Goal: Task Accomplishment & Management: Manage account settings

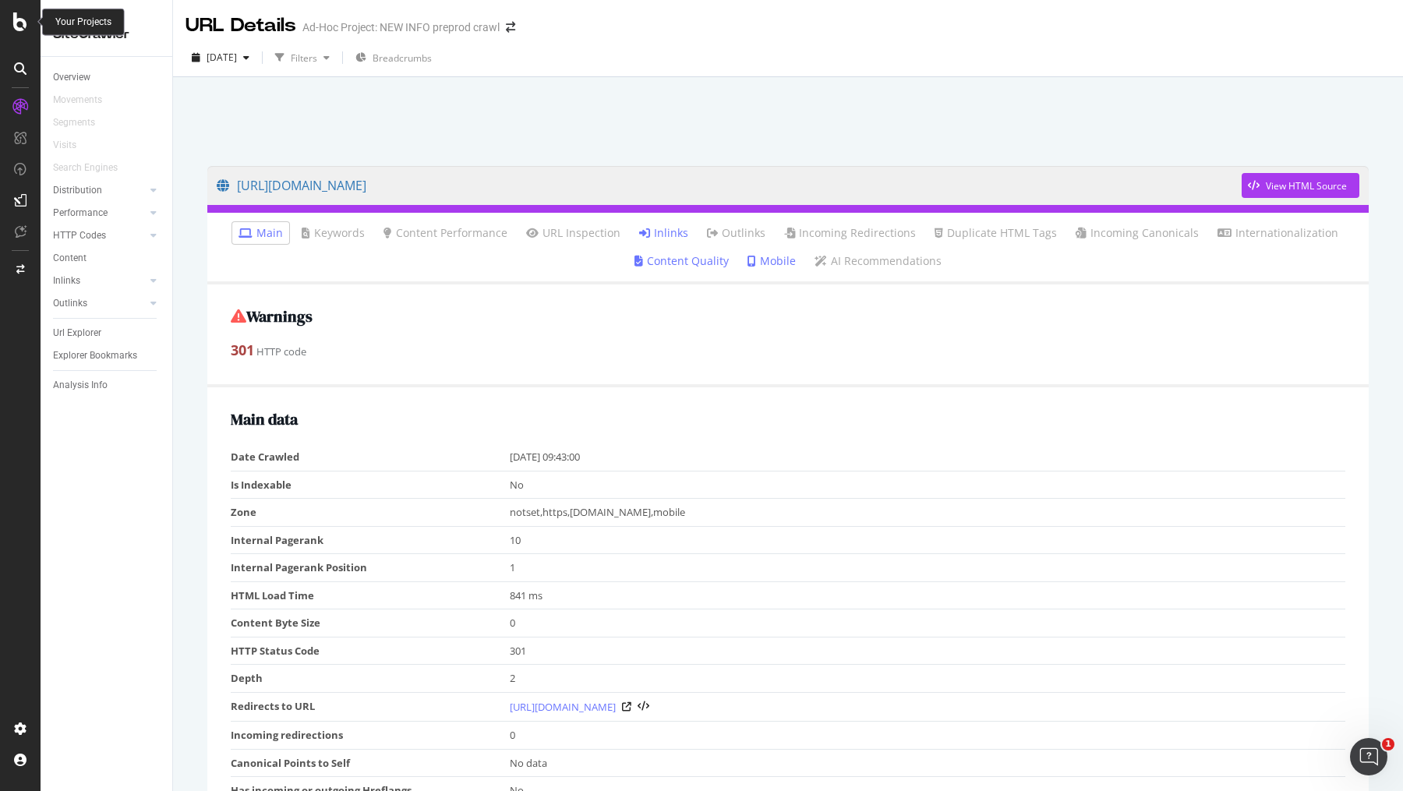
click at [19, 23] on icon at bounding box center [20, 21] width 14 height 19
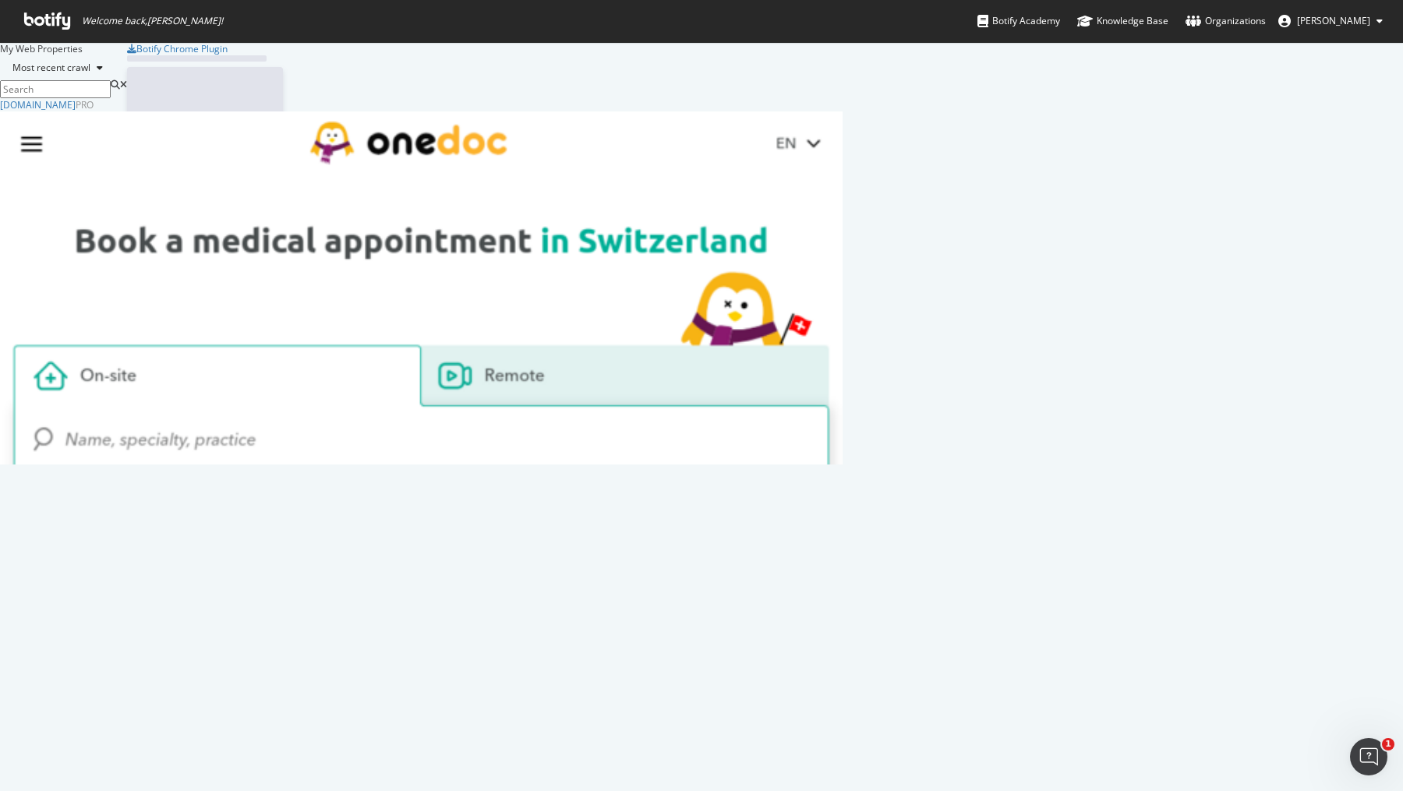
scroll to position [366, 842]
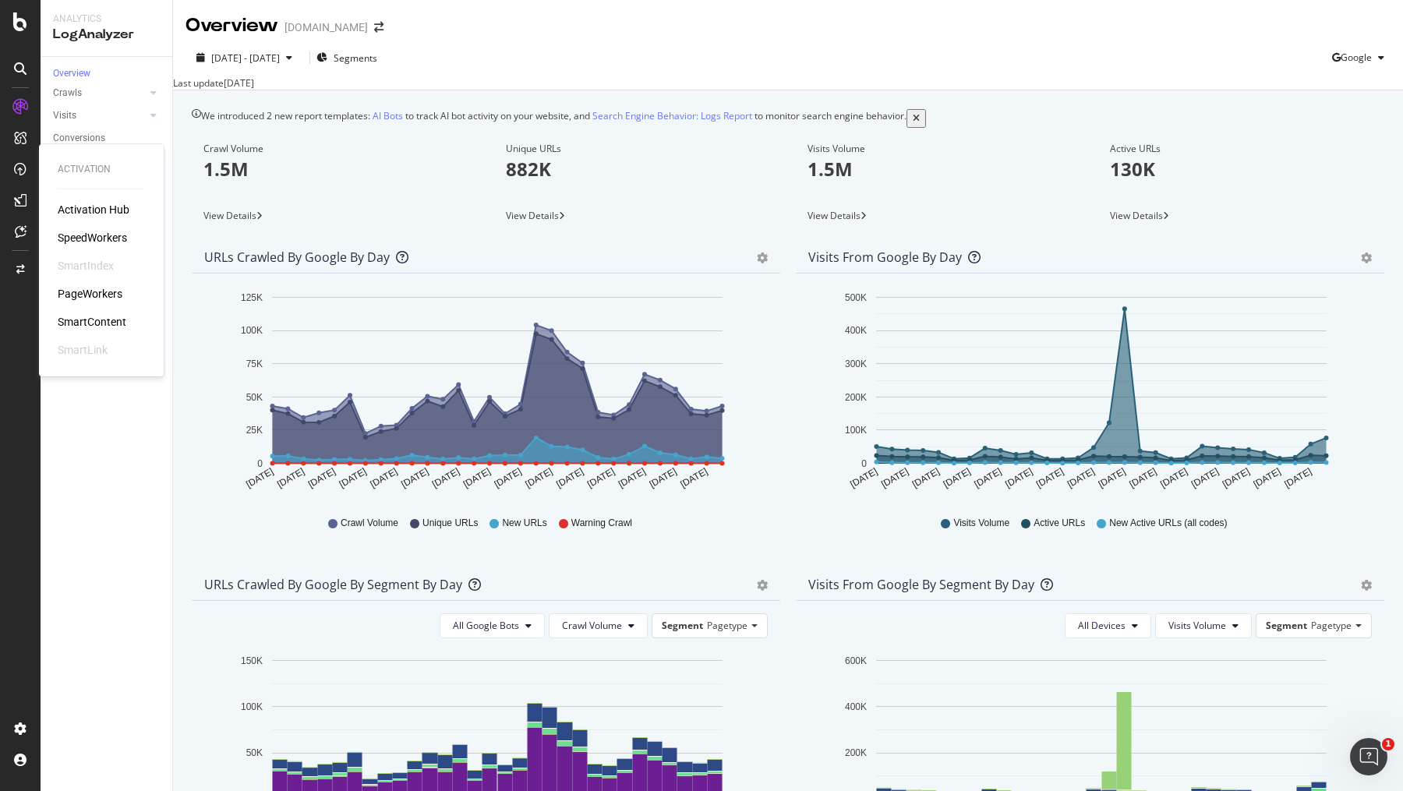
click at [90, 235] on div "SpeedWorkers" at bounding box center [92, 238] width 69 height 16
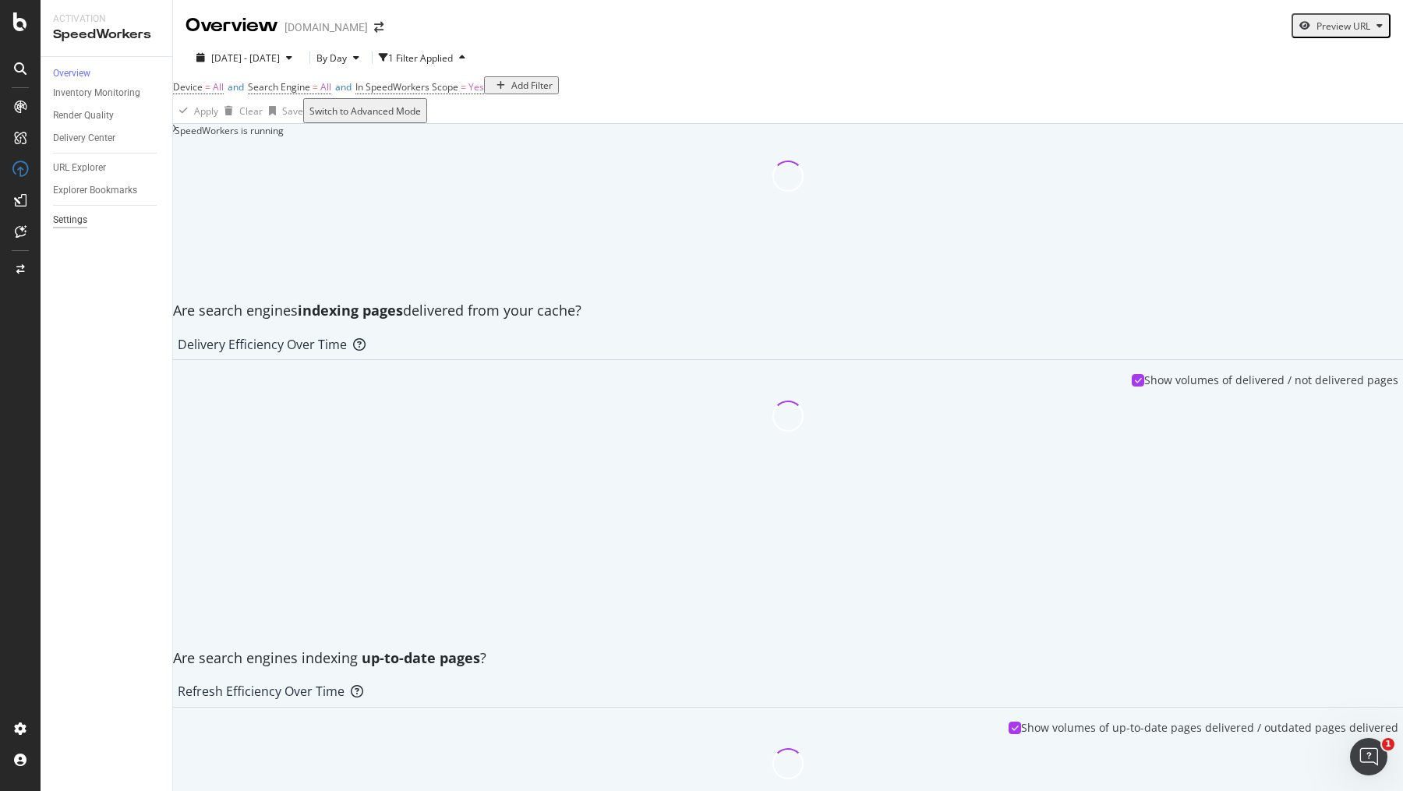
click at [73, 228] on div "Settings" at bounding box center [70, 220] width 34 height 16
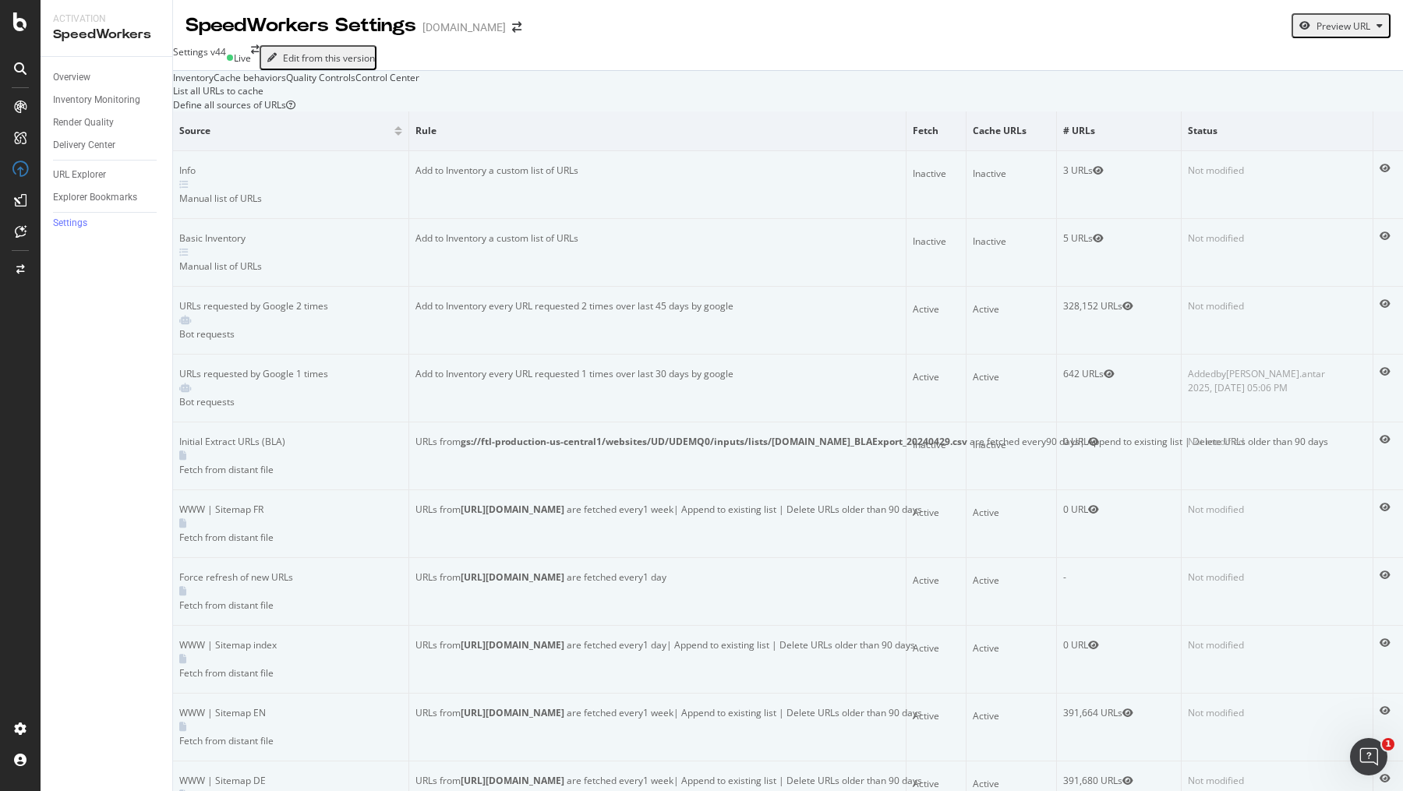
click at [286, 84] on div "Cache behaviors" at bounding box center [250, 77] width 72 height 13
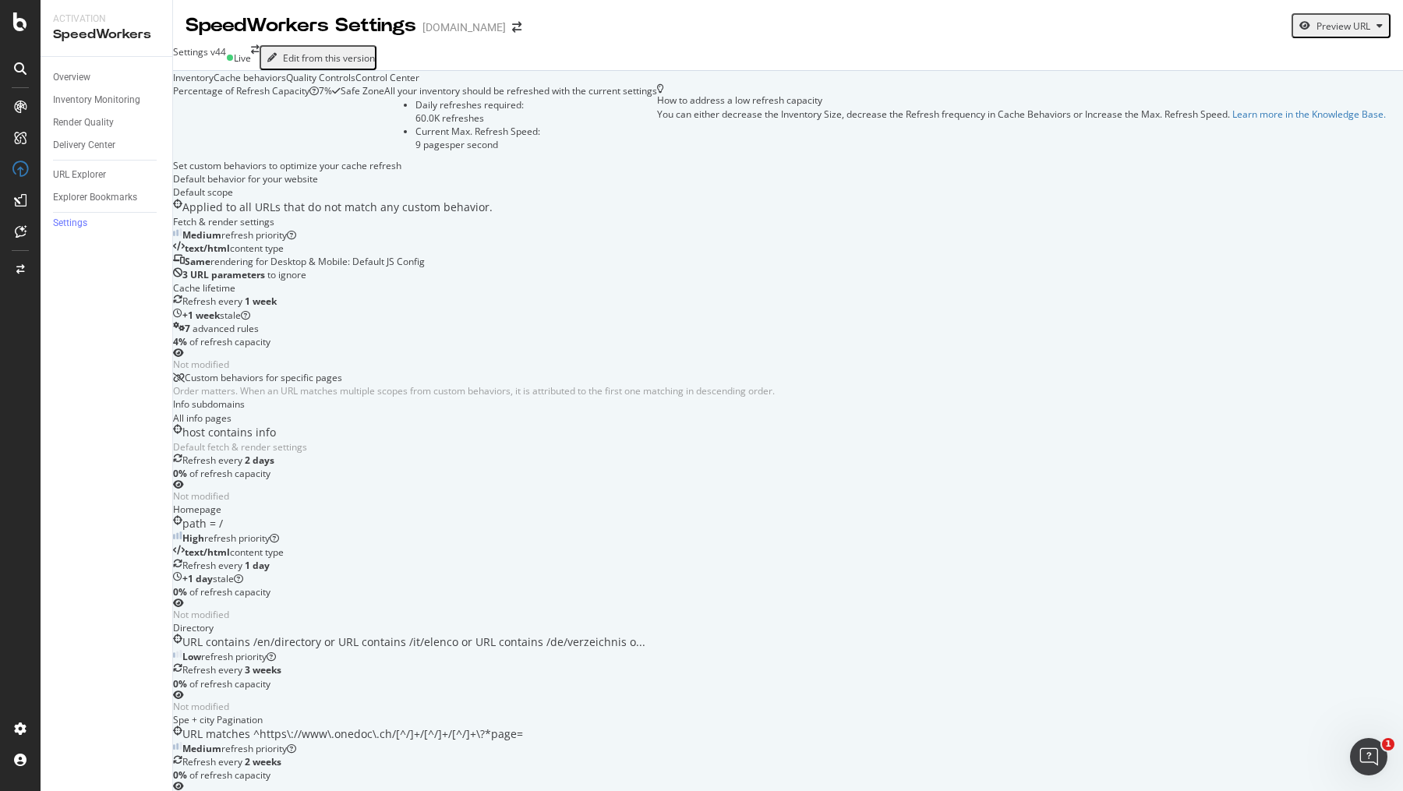
click at [419, 84] on div "Control Center" at bounding box center [387, 77] width 64 height 13
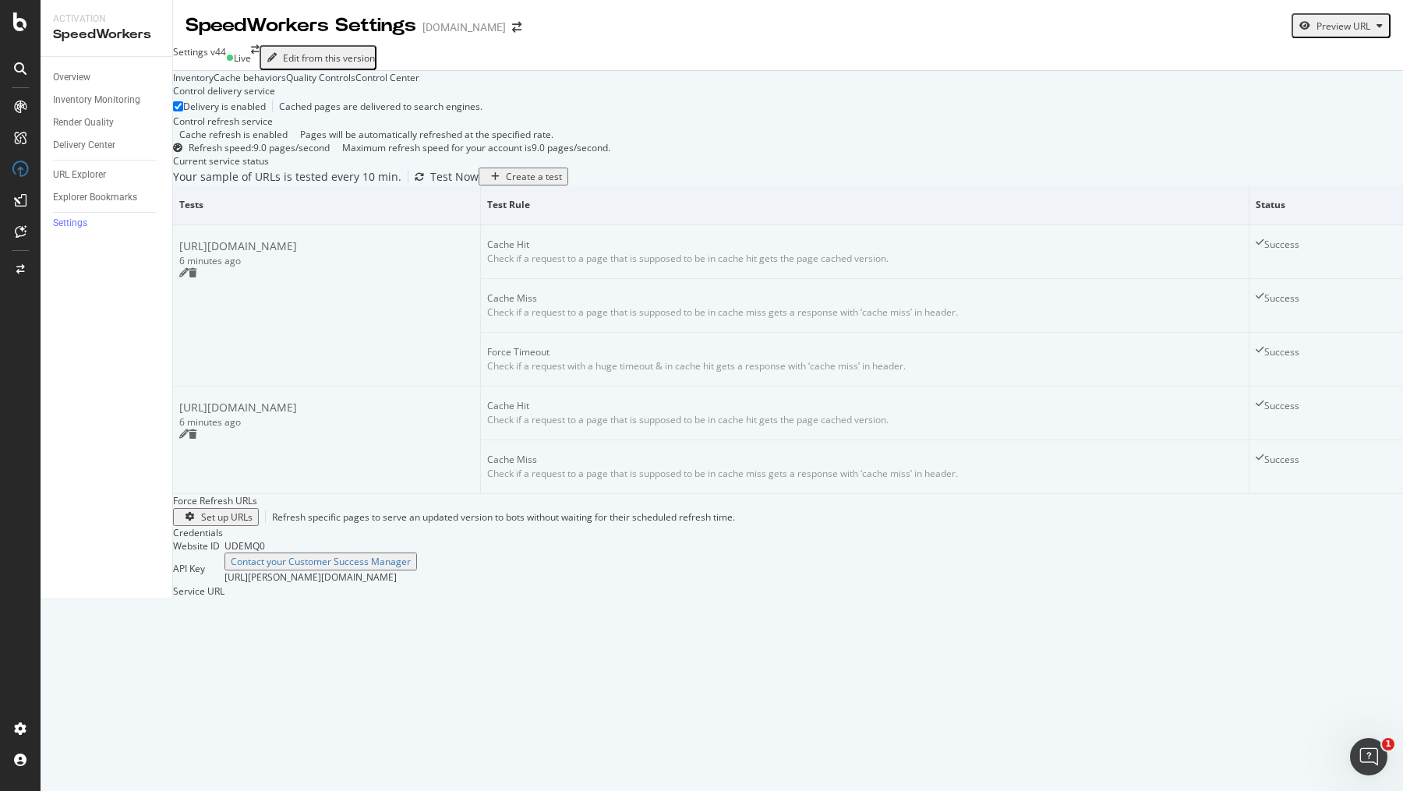
scroll to position [344, 0]
click at [252, 524] on div "Set up URLs" at bounding box center [226, 516] width 51 height 13
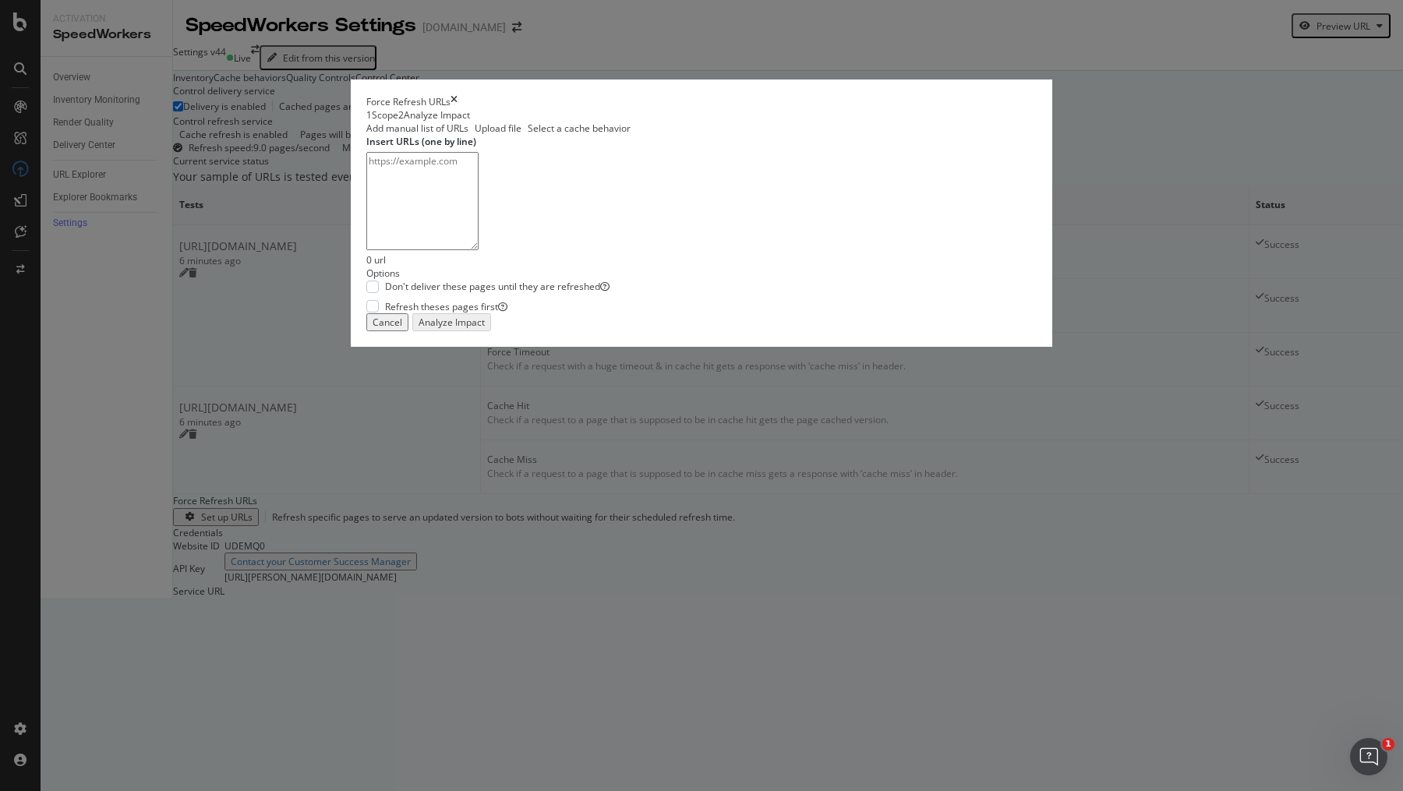
click at [630, 135] on div "Select a cache behavior" at bounding box center [579, 128] width 103 height 13
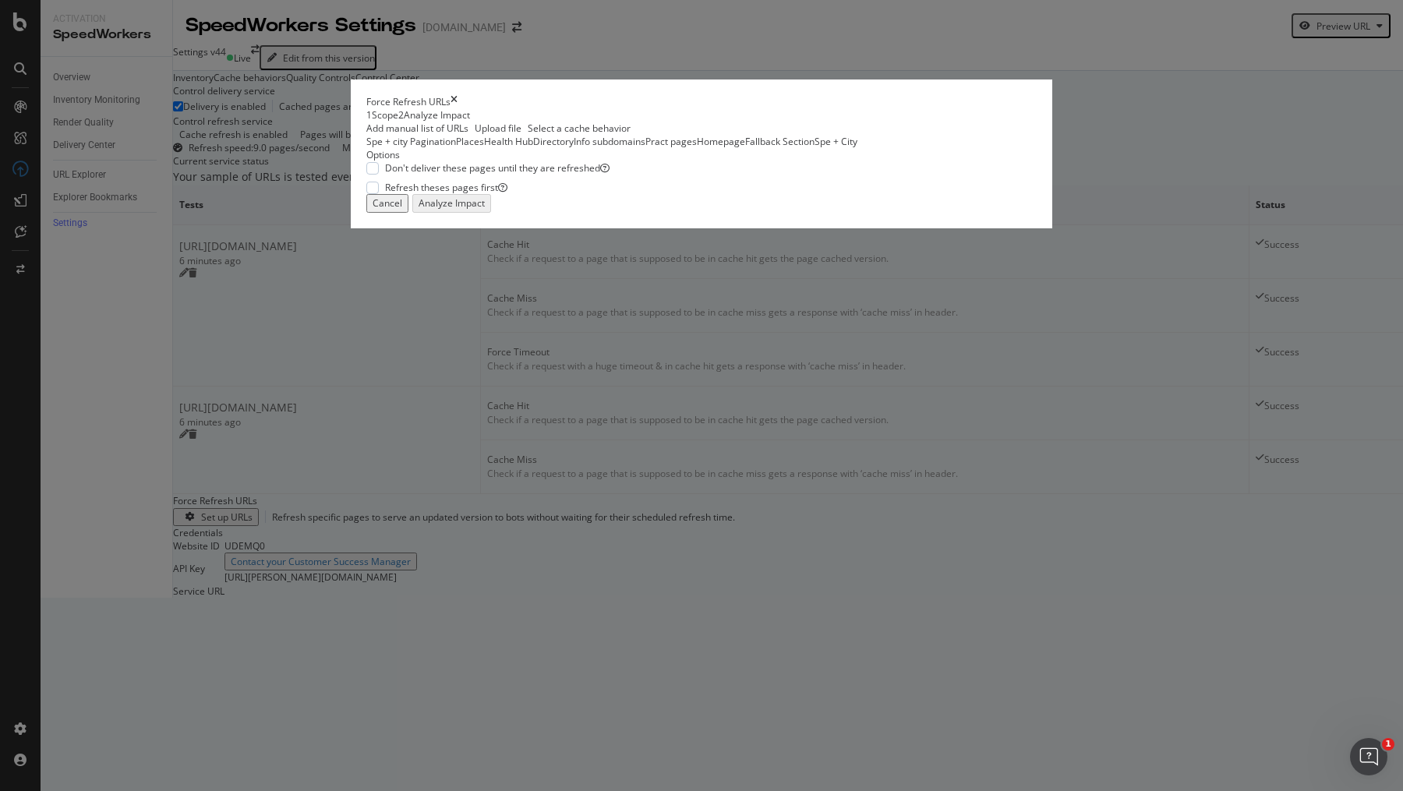
click at [457, 108] on icon "times" at bounding box center [453, 101] width 7 height 13
